Goal: Task Accomplishment & Management: Use online tool/utility

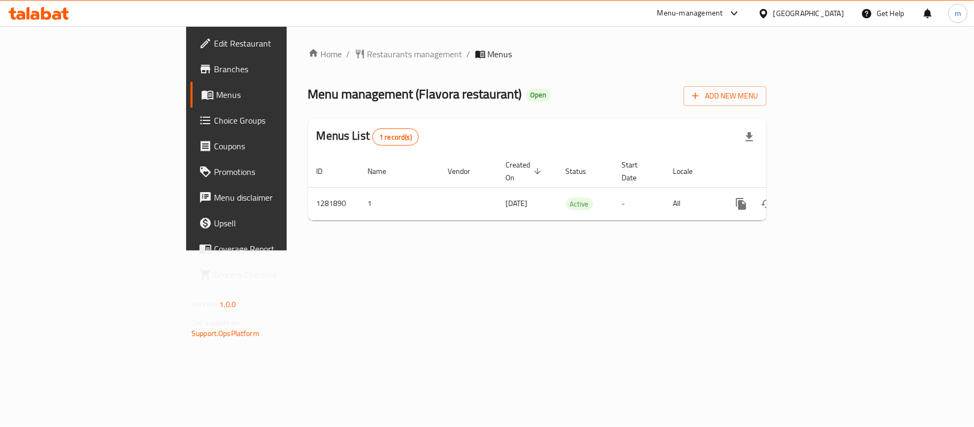
click at [726, 13] on div at bounding box center [732, 13] width 18 height 13
click at [632, 118] on div "Restaurant-Management" at bounding box center [634, 118] width 84 height 12
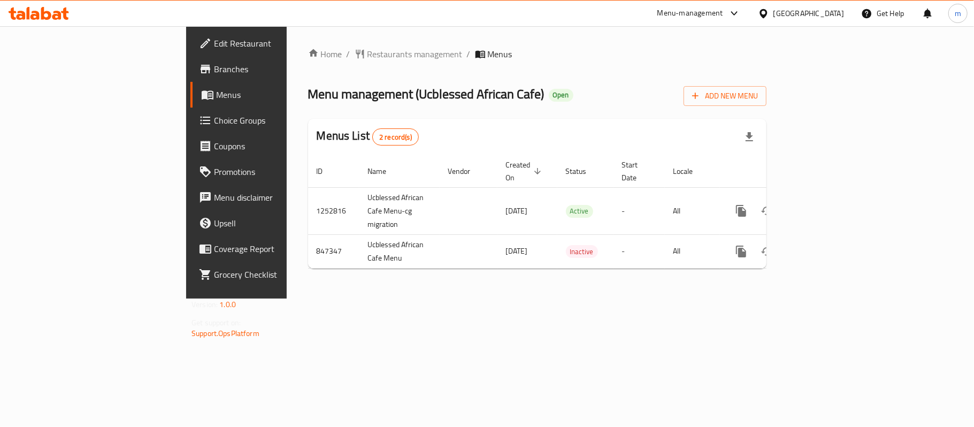
click at [696, 9] on div "Menu-management" at bounding box center [691, 13] width 66 height 13
click at [616, 121] on div "Restaurant-Management" at bounding box center [634, 118] width 84 height 12
